Goal: Communication & Community: Answer question/provide support

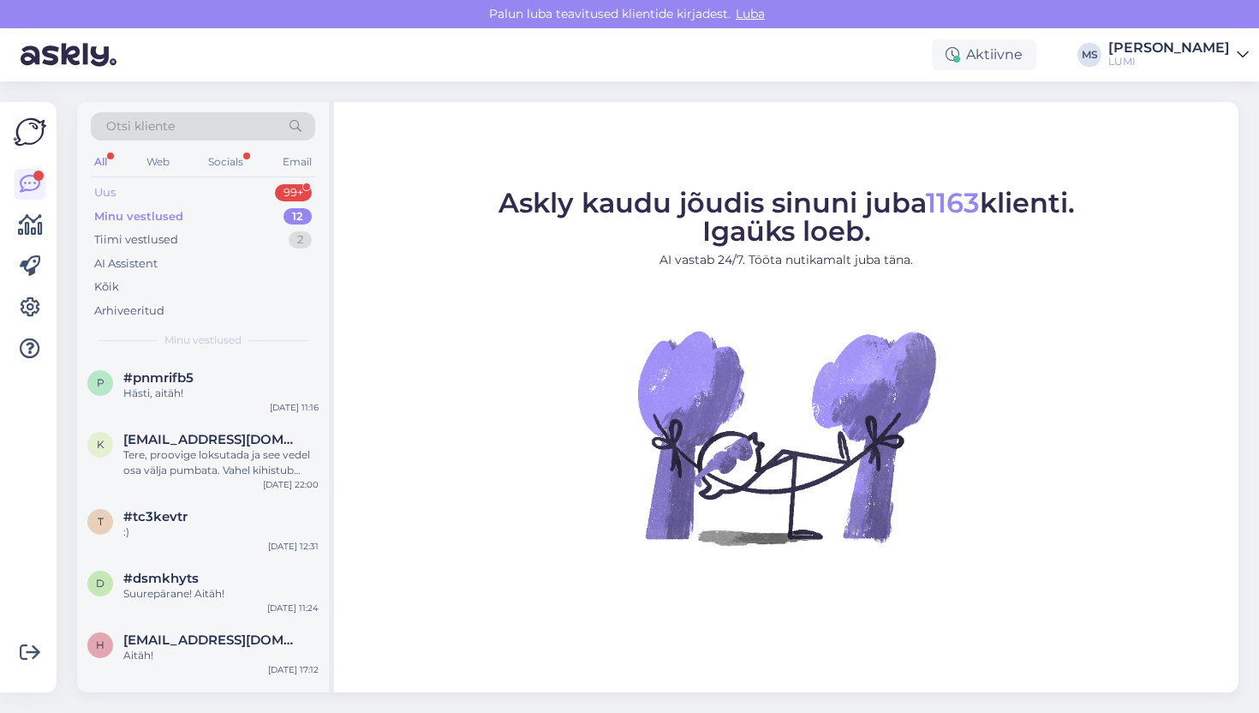
click at [129, 200] on div "Uus 99+" at bounding box center [203, 193] width 224 height 24
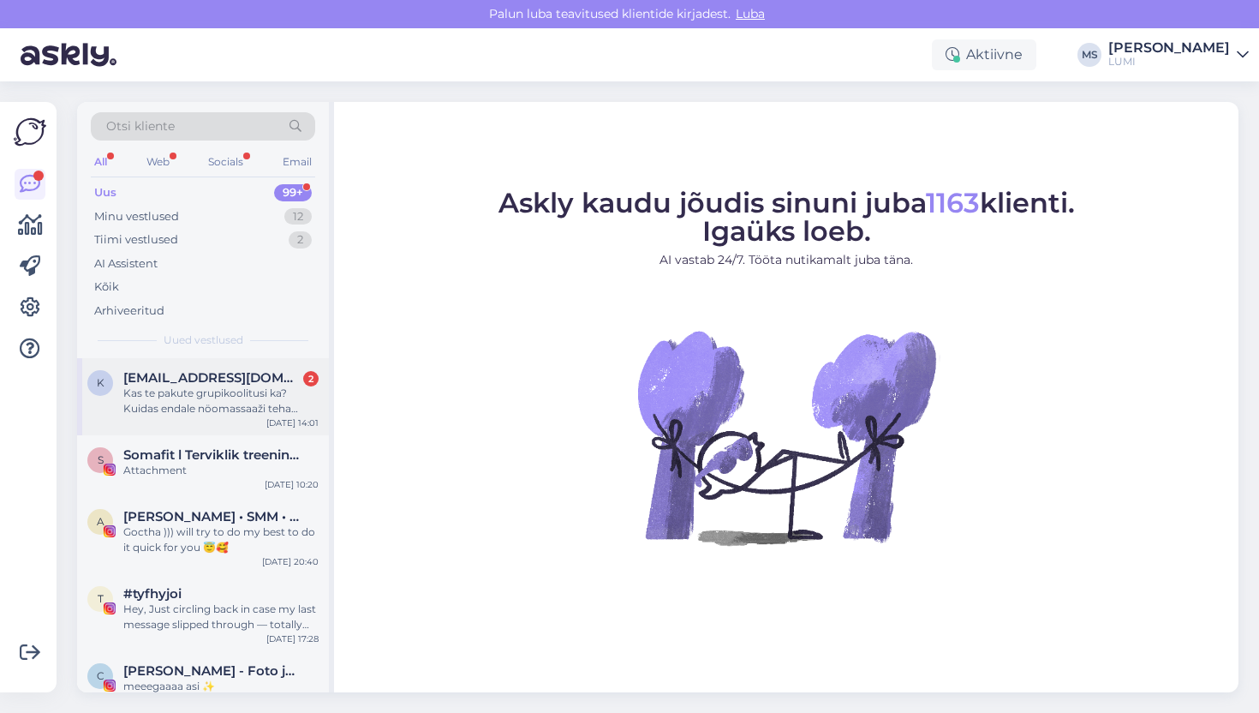
click at [211, 402] on div "Kas te pakute grupikoolitusi ka? Kuidas endale nöomassaaži teha näiteks" at bounding box center [220, 401] width 195 height 31
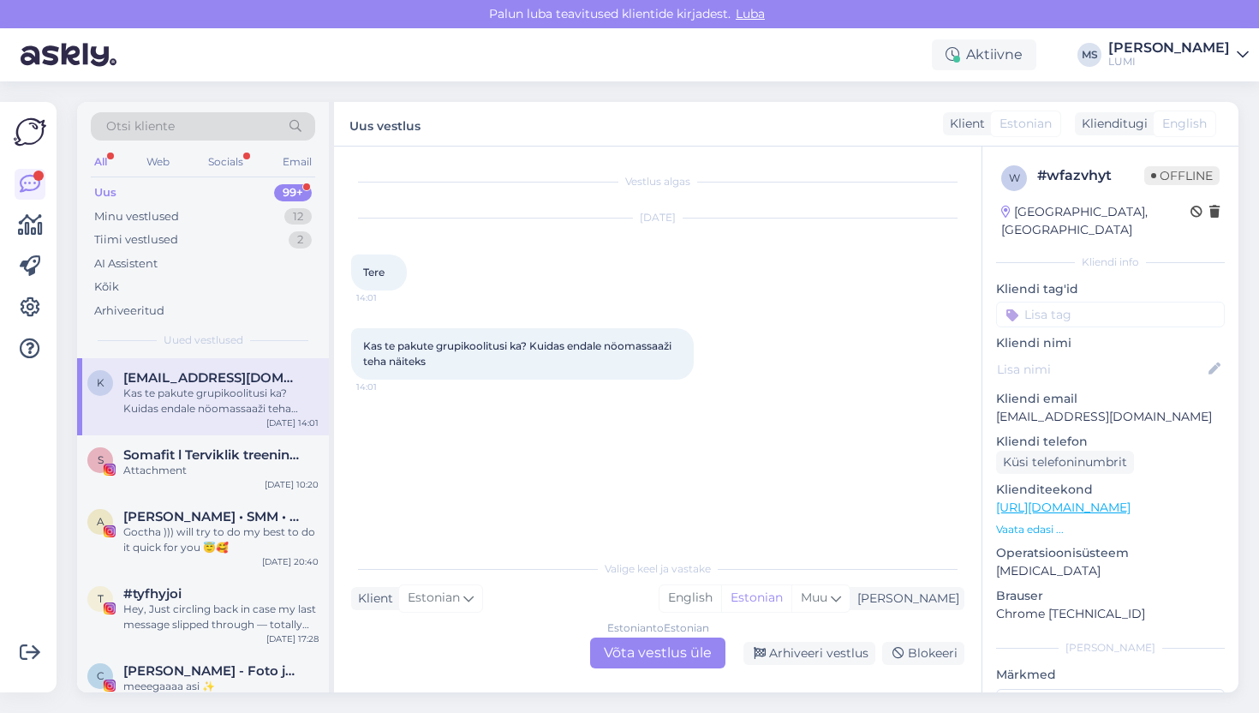
click at [665, 649] on div "Estonian to Estonian Võta vestlus üle" at bounding box center [657, 652] width 135 height 31
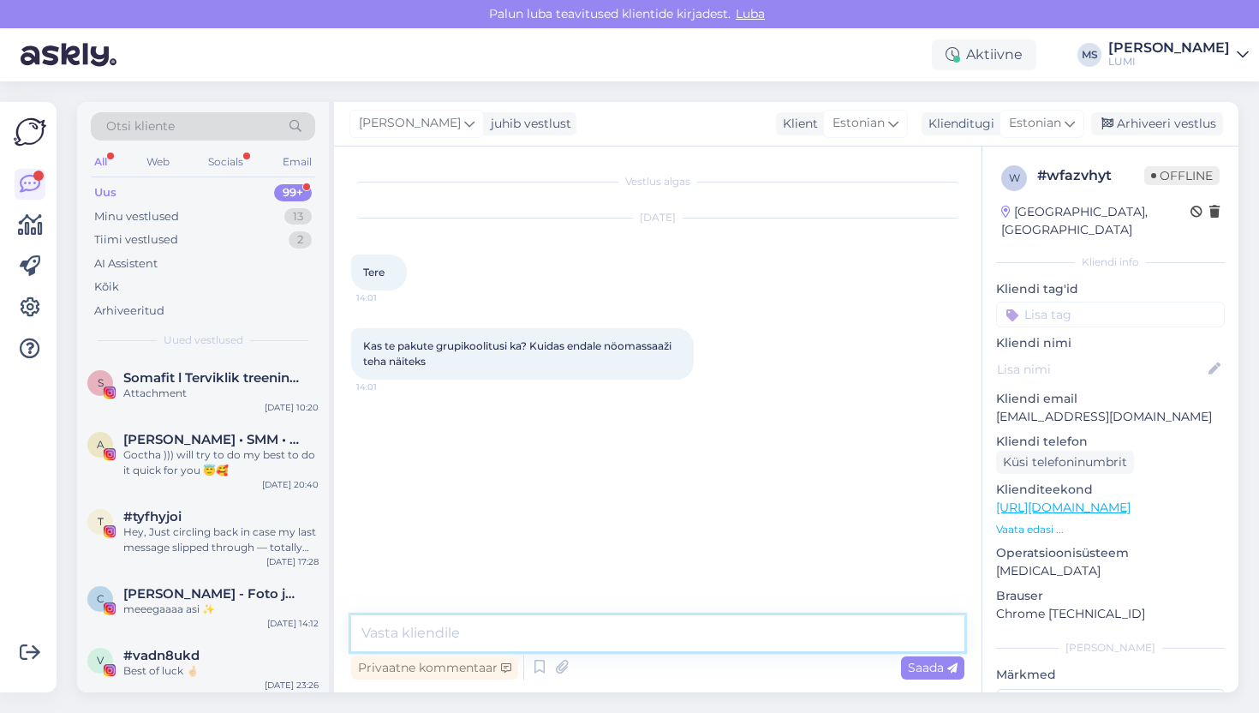
click at [673, 632] on textarea at bounding box center [657, 633] width 613 height 36
click at [477, 630] on textarea "Tere, pakume." at bounding box center [657, 633] width 613 height 36
paste textarea "[URL][DOMAIN_NAME]"
type textarea "Tere, pakume. [URL][DOMAIN_NAME]"
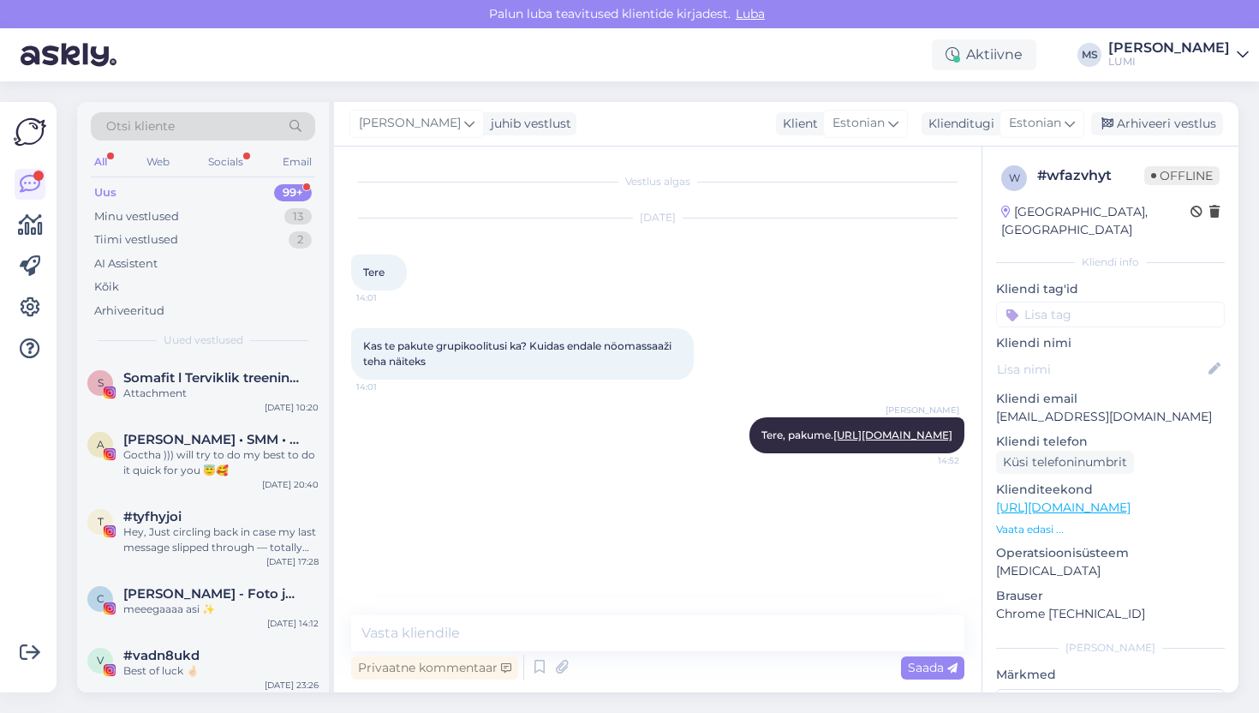
click at [135, 194] on div "Uus 99+" at bounding box center [203, 193] width 224 height 24
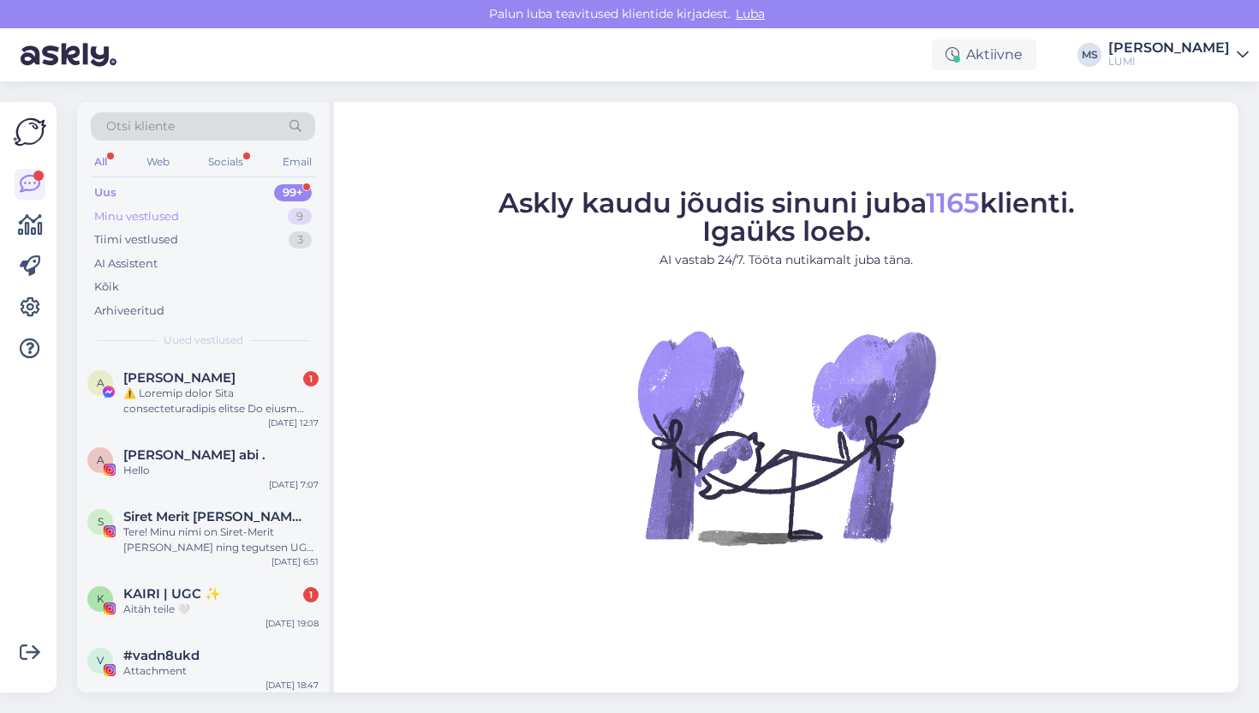
click at [173, 215] on div "Minu vestlused" at bounding box center [136, 216] width 85 height 17
